Goal: Task Accomplishment & Management: Manage account settings

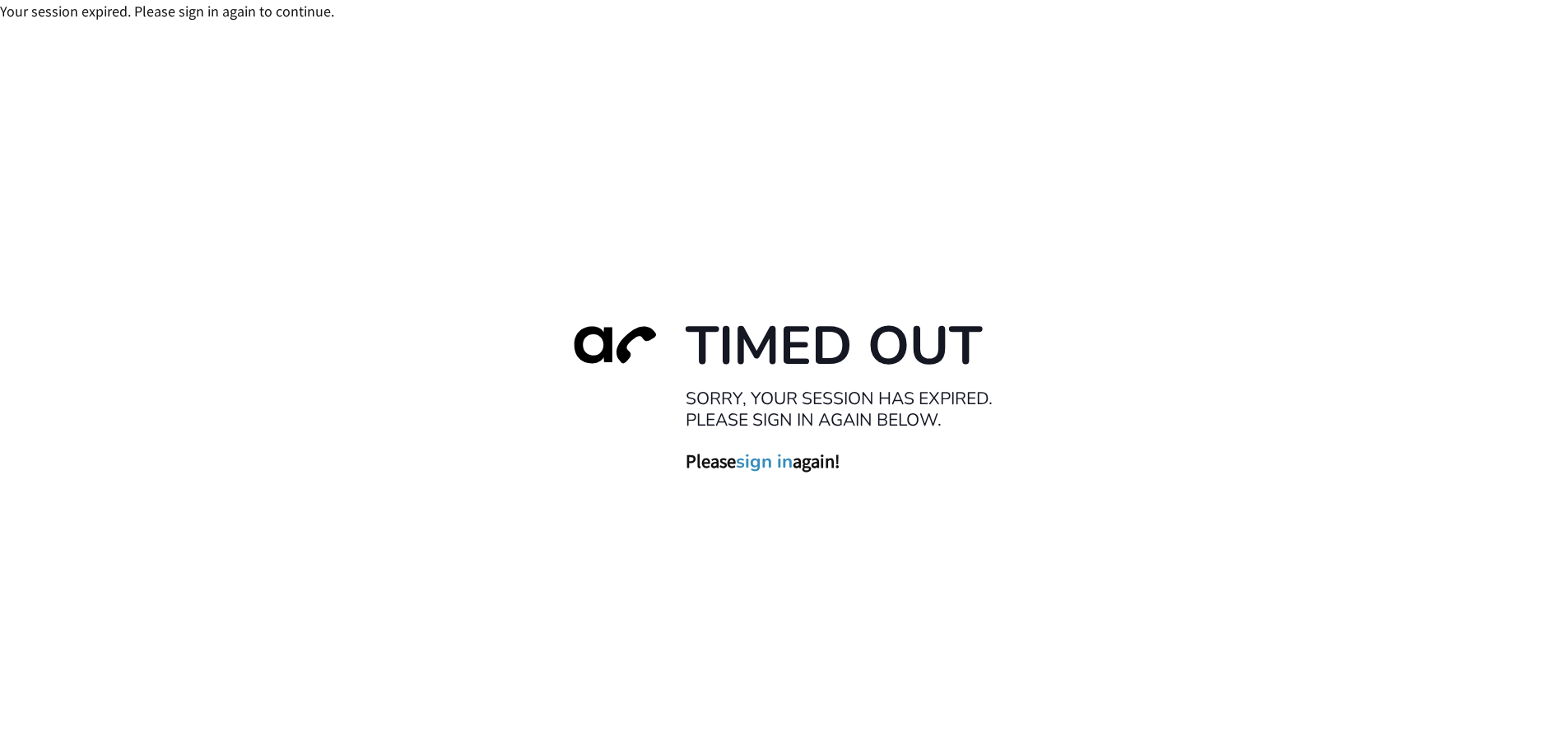
click at [765, 462] on link "sign in" at bounding box center [764, 461] width 57 height 23
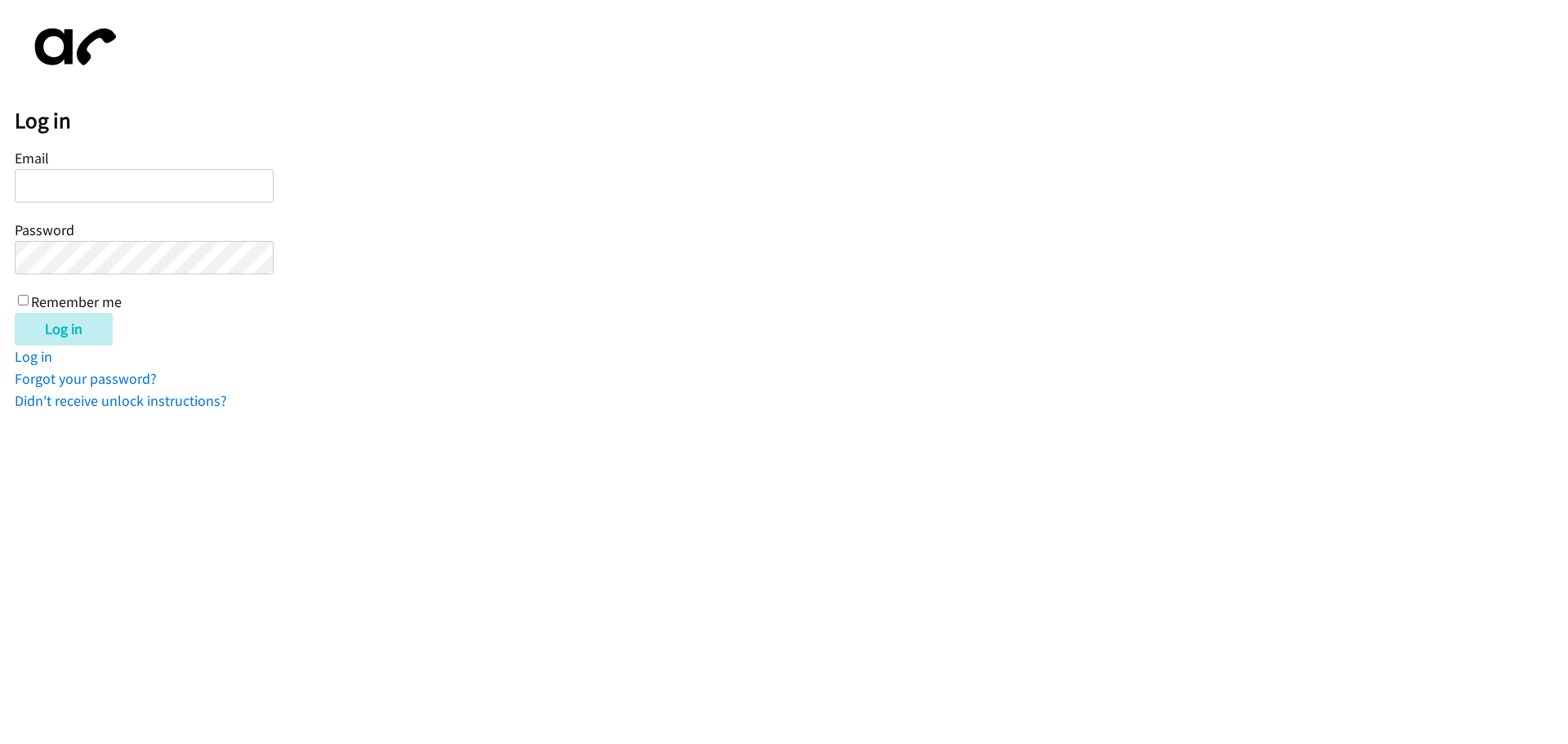
click at [99, 186] on input "Email" at bounding box center [143, 186] width 259 height 34
type input "[EMAIL_ADDRESS][DOMAIN_NAME]"
click at [14, 313] on input "Log in" at bounding box center [63, 329] width 98 height 33
